Goal: Find specific page/section: Find specific page/section

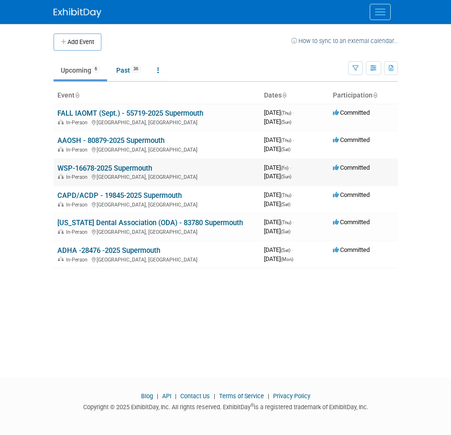
click at [156, 174] on div "In-Person [GEOGRAPHIC_DATA], [GEOGRAPHIC_DATA]" at bounding box center [156, 177] width 199 height 8
click at [144, 163] on td "WSP-16678-2025 Supermouth In-Person [GEOGRAPHIC_DATA], [GEOGRAPHIC_DATA]" at bounding box center [157, 172] width 207 height 27
click at [143, 167] on link "WSP-16678-2025 Supermouth" at bounding box center [104, 168] width 95 height 9
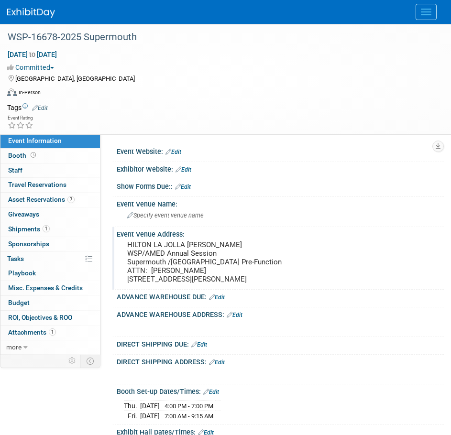
drag, startPoint x: 125, startPoint y: 243, endPoint x: 200, endPoint y: 292, distance: 88.9
click at [200, 286] on div "HILTON LA JOLLA TORREY PINES WSP/AMED Annual Session Supermouth /Grande Ballroo…" at bounding box center [280, 262] width 313 height 48
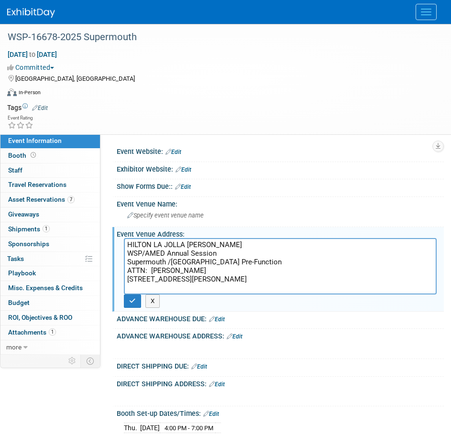
click at [118, 277] on div "HILTON LA JOLLA TORREY PINES WSP/AMED Annual Session Supermouth /Grande Ballroo…" at bounding box center [280, 266] width 327 height 56
drag, startPoint x: 126, startPoint y: 244, endPoint x: 212, endPoint y: 287, distance: 96.5
click at [212, 287] on textarea "HILTON LA JOLLA TORREY PINES WSP/AMED Annual Session Supermouth /Grande Ballroo…" at bounding box center [280, 266] width 313 height 56
click at [421, 15] on button "Menu" at bounding box center [426, 12] width 21 height 16
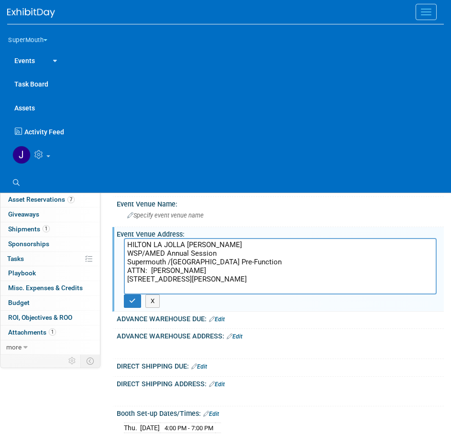
click at [54, 157] on link at bounding box center [232, 155] width 451 height 24
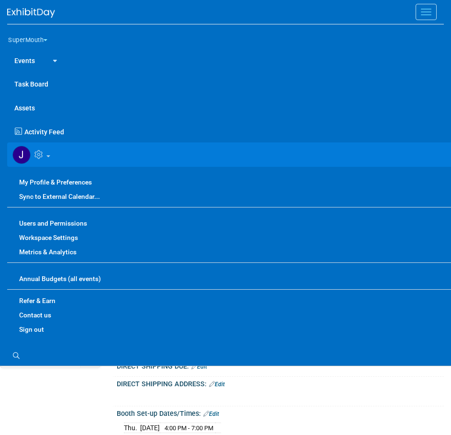
click at [31, 331] on link "Sign out" at bounding box center [232, 329] width 451 height 14
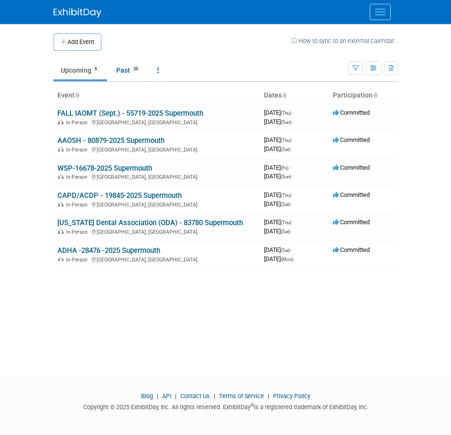
click at [373, 18] on button "Menu" at bounding box center [380, 12] width 21 height 16
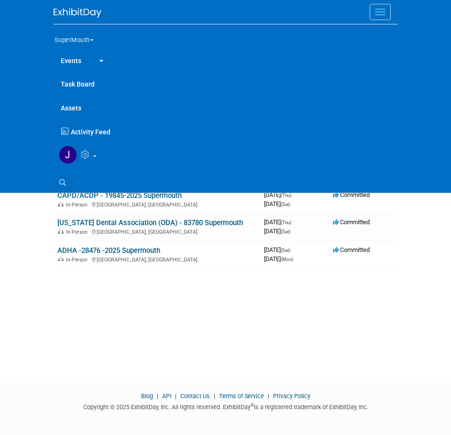
click at [90, 43] on button "SuperMouth" at bounding box center [80, 38] width 52 height 20
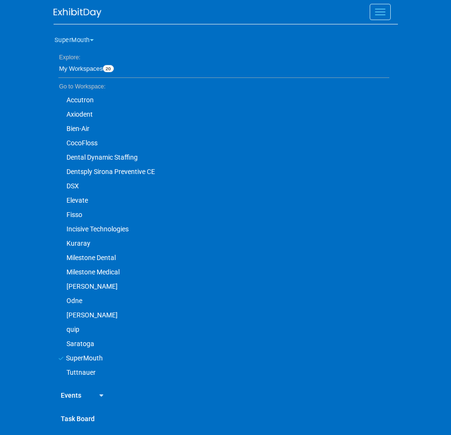
click at [118, 168] on link "Dentsply Sirona Preventive CE" at bounding box center [222, 172] width 336 height 14
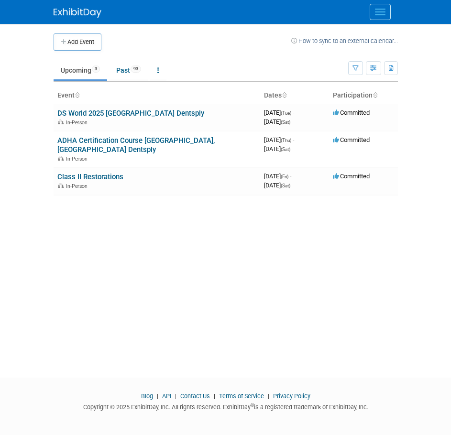
click at [372, 12] on button "Menu" at bounding box center [380, 12] width 21 height 16
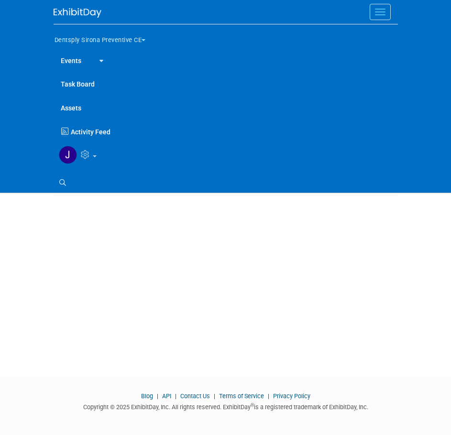
click at [116, 41] on button "Dentsply Sirona Preventive CE" at bounding box center [106, 38] width 104 height 20
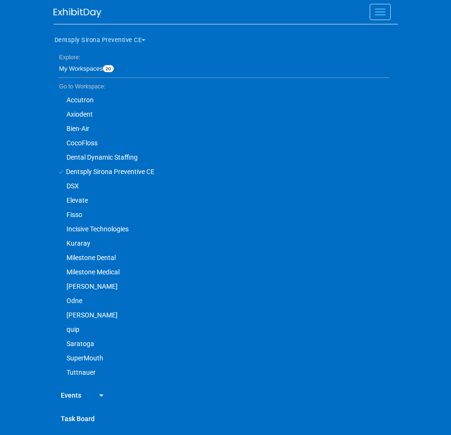
click at [376, 10] on button "Menu" at bounding box center [380, 12] width 21 height 16
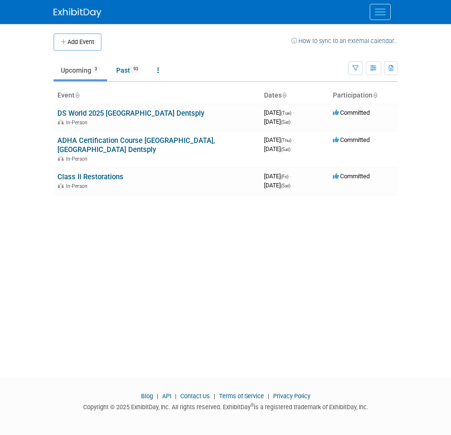
click at [380, 3] on div at bounding box center [226, 12] width 344 height 24
click at [381, 12] on span "Menu" at bounding box center [380, 11] width 11 height 1
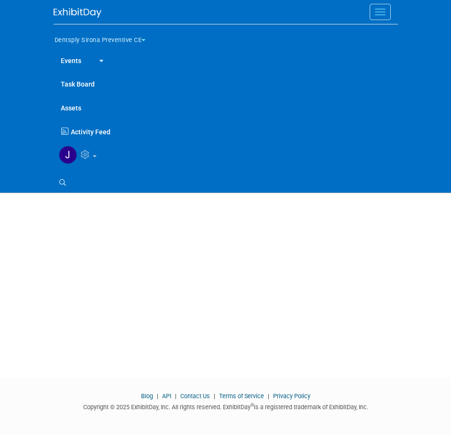
click at [94, 38] on button "Dentsply Sirona Preventive CE" at bounding box center [106, 38] width 104 height 20
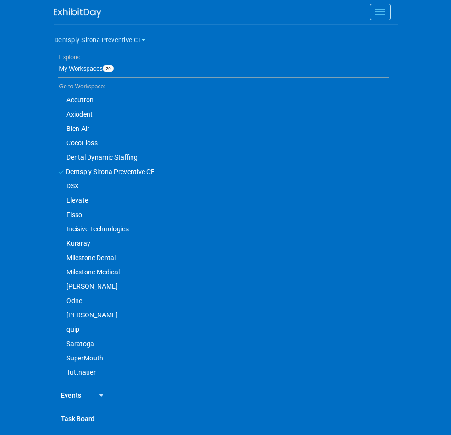
click at [81, 182] on link "DSX" at bounding box center [222, 186] width 336 height 14
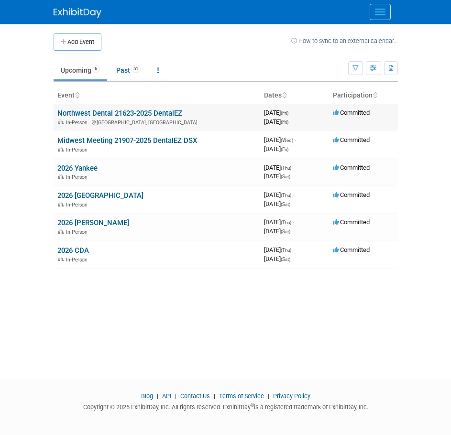
click at [173, 115] on link "Northwest Dental 21623-2025 DentalEZ" at bounding box center [119, 113] width 125 height 9
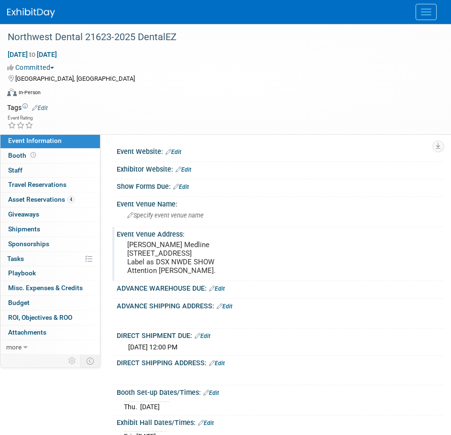
drag, startPoint x: 119, startPoint y: 243, endPoint x: 186, endPoint y: 276, distance: 74.4
click at [186, 276] on div "[PERSON_NAME] Medline [STREET_ADDRESS] Label as DSX NWDE SHOW Attention [PERSON…" at bounding box center [280, 258] width 327 height 40
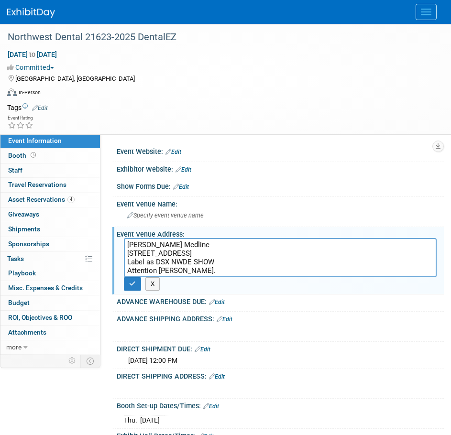
drag, startPoint x: 129, startPoint y: 243, endPoint x: 174, endPoint y: 275, distance: 55.3
click at [174, 275] on textarea "[PERSON_NAME] Medline [STREET_ADDRESS] Label as DSX NWDE SHOW Attention [PERSON…" at bounding box center [280, 257] width 313 height 39
click at [421, 16] on button "Menu" at bounding box center [426, 12] width 21 height 16
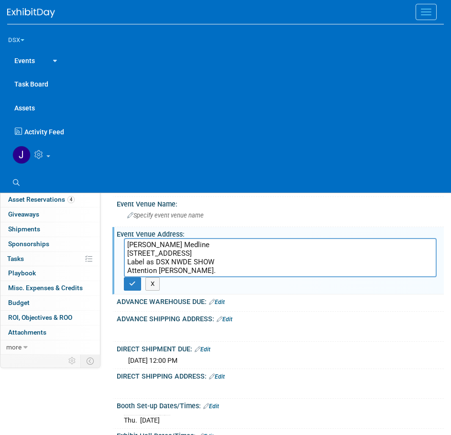
click at [51, 157] on link at bounding box center [232, 155] width 451 height 24
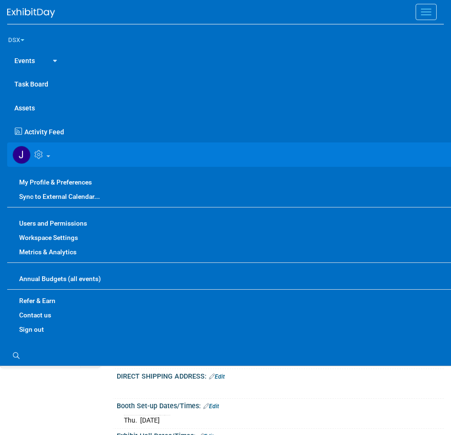
click at [9, 326] on link "Sign out" at bounding box center [232, 329] width 451 height 14
